Goal: Navigation & Orientation: Find specific page/section

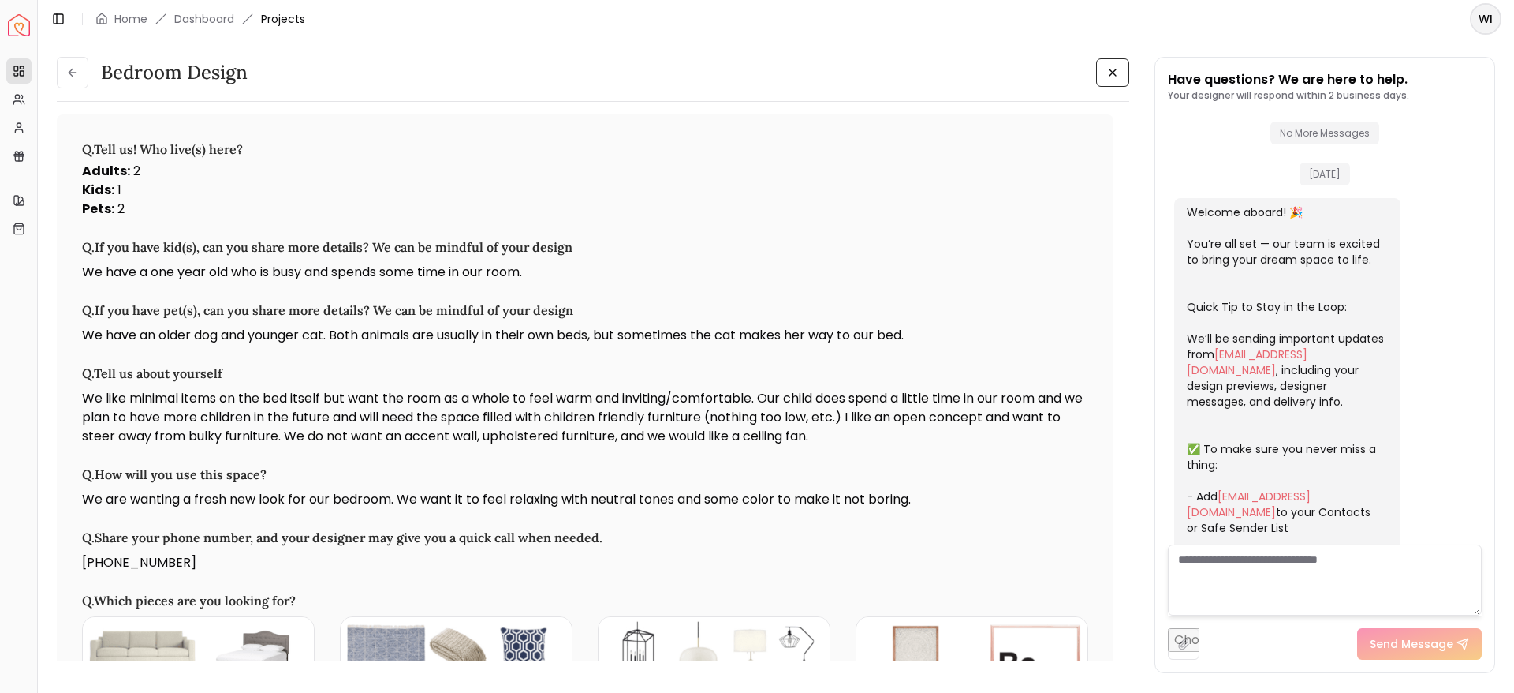
scroll to position [463, 0]
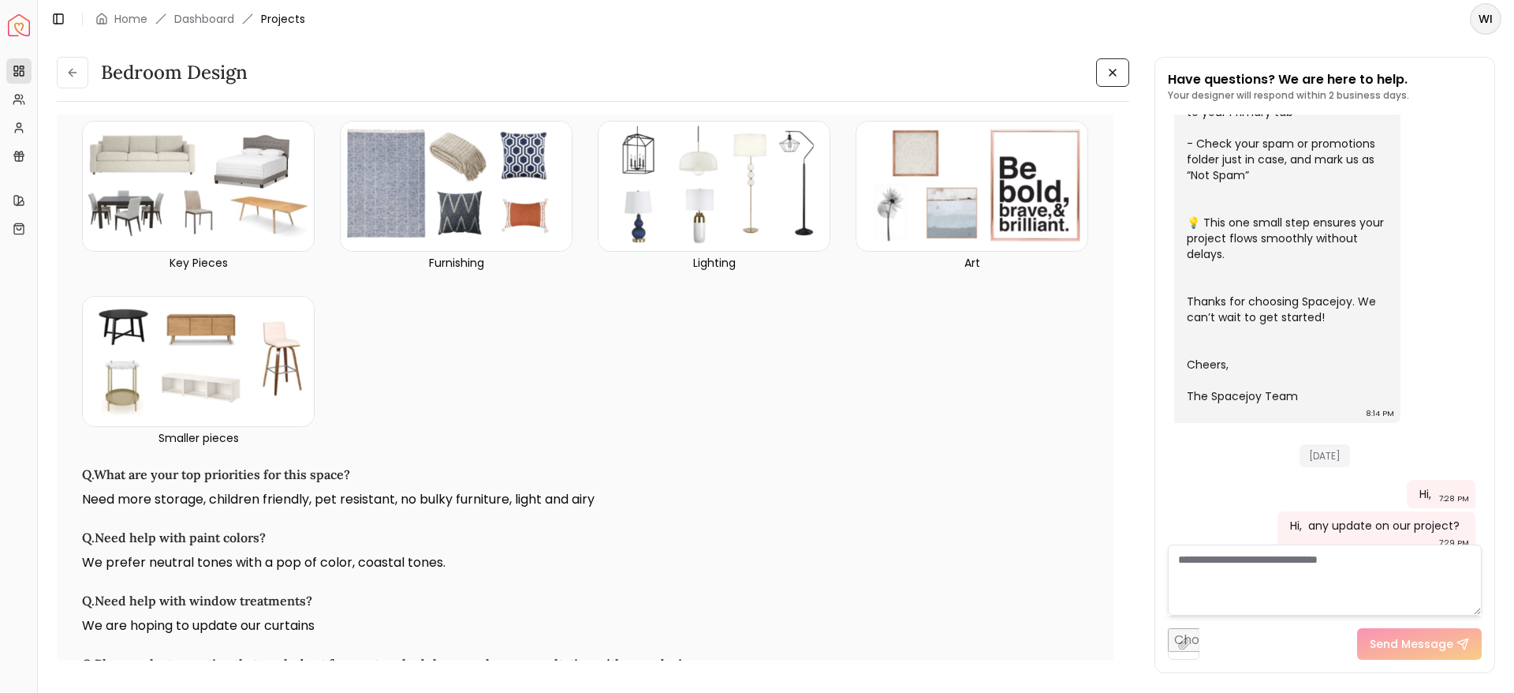
click at [17, 32] on img "Spacejoy" at bounding box center [19, 25] width 22 height 22
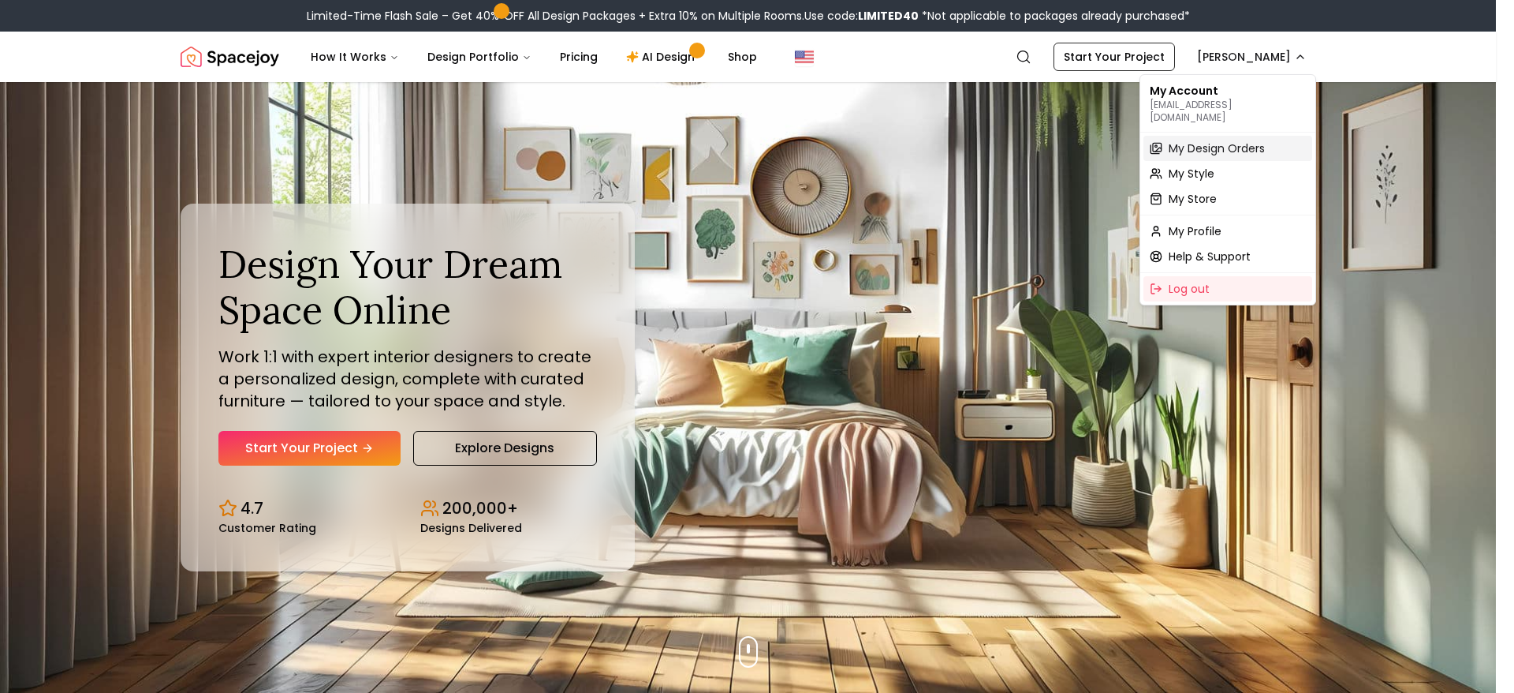
click at [1230, 140] on span "My Design Orders" at bounding box center [1217, 148] width 96 height 16
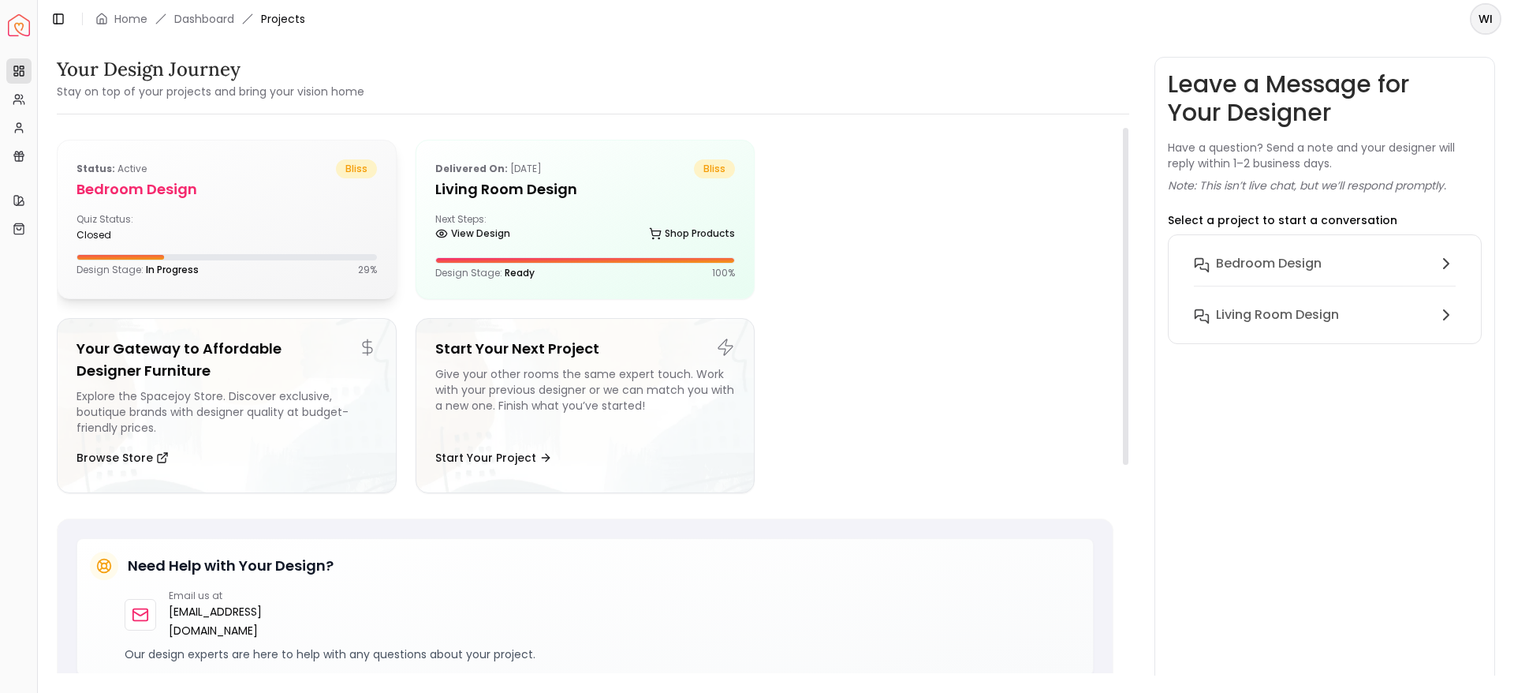
click at [302, 214] on div "Quiz Status: closed" at bounding box center [227, 227] width 301 height 28
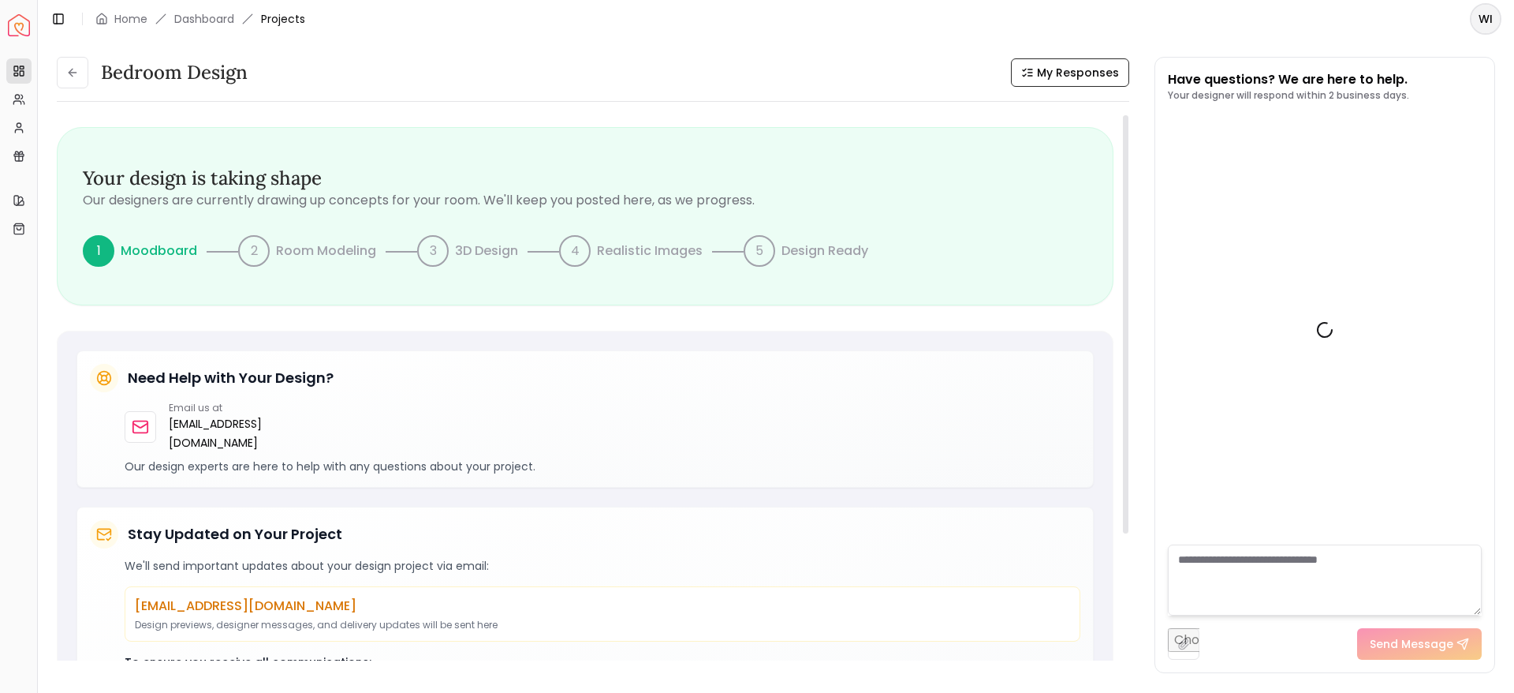
scroll to position [441, 0]
